Goal: Task Accomplishment & Management: Manage account settings

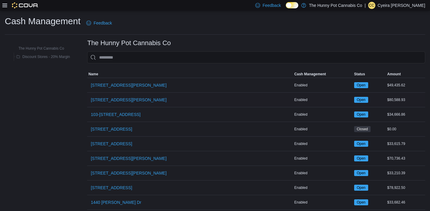
scroll to position [472, 0]
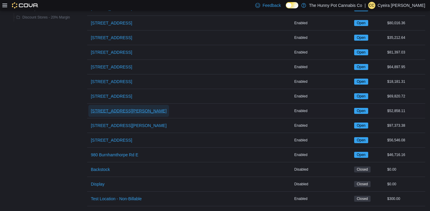
click at [127, 110] on span "[STREET_ADDRESS][PERSON_NAME]" at bounding box center [129, 111] width 76 height 6
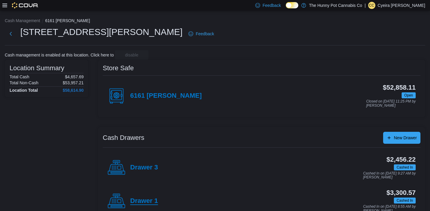
click at [151, 201] on h4 "Drawer 1" at bounding box center [144, 201] width 28 height 8
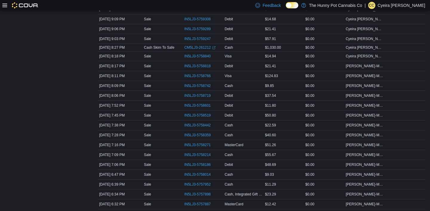
scroll to position [479, 0]
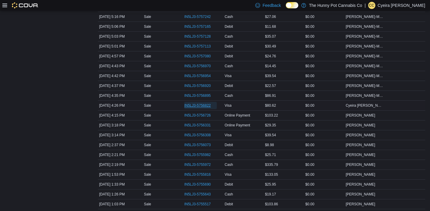
click at [209, 104] on span "IN5LJ3-5756822" at bounding box center [197, 105] width 27 height 5
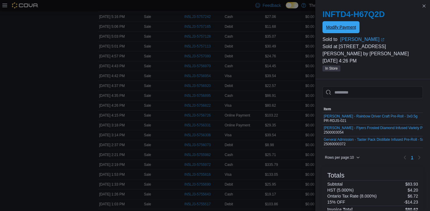
click at [337, 24] on span "Modify Payment" at bounding box center [341, 27] width 30 height 12
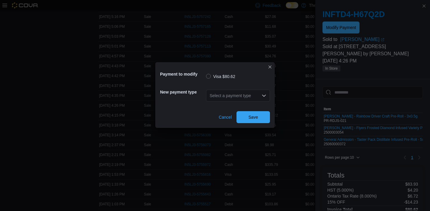
click at [264, 95] on icon "Open list of options" at bounding box center [264, 95] width 5 height 5
click at [263, 96] on icon "Open list of options" at bounding box center [264, 95] width 5 height 5
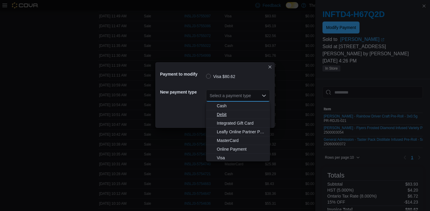
click at [237, 113] on span "Debit" at bounding box center [242, 114] width 50 height 6
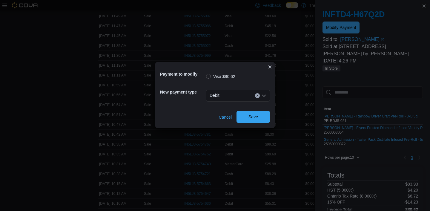
click at [253, 117] on span "Save" at bounding box center [254, 117] width 10 height 6
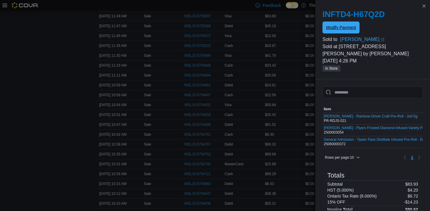
scroll to position [0, 0]
